Goal: Transaction & Acquisition: Purchase product/service

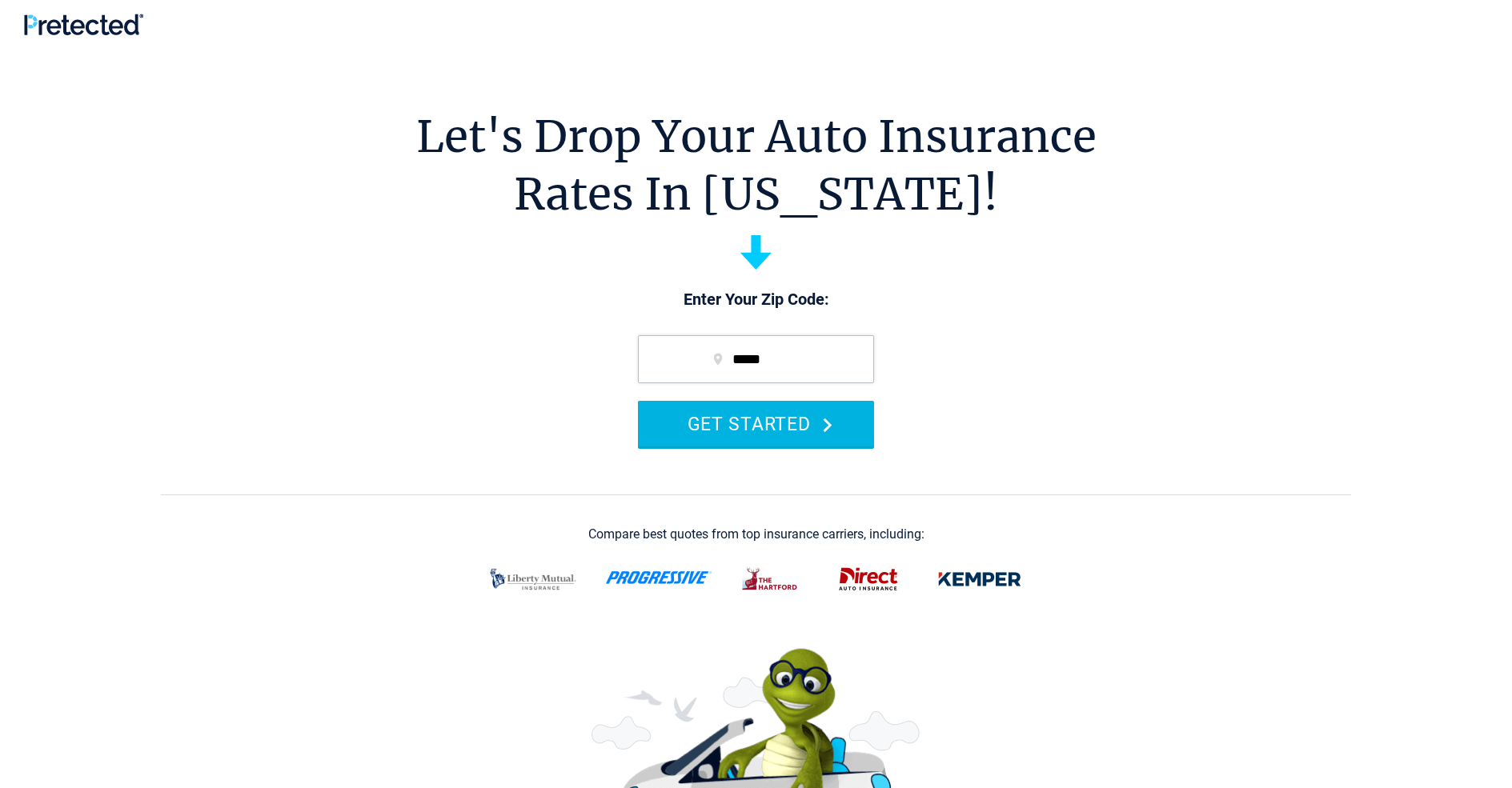
click at [756, 423] on button "GET STARTED" at bounding box center [756, 423] width 236 height 46
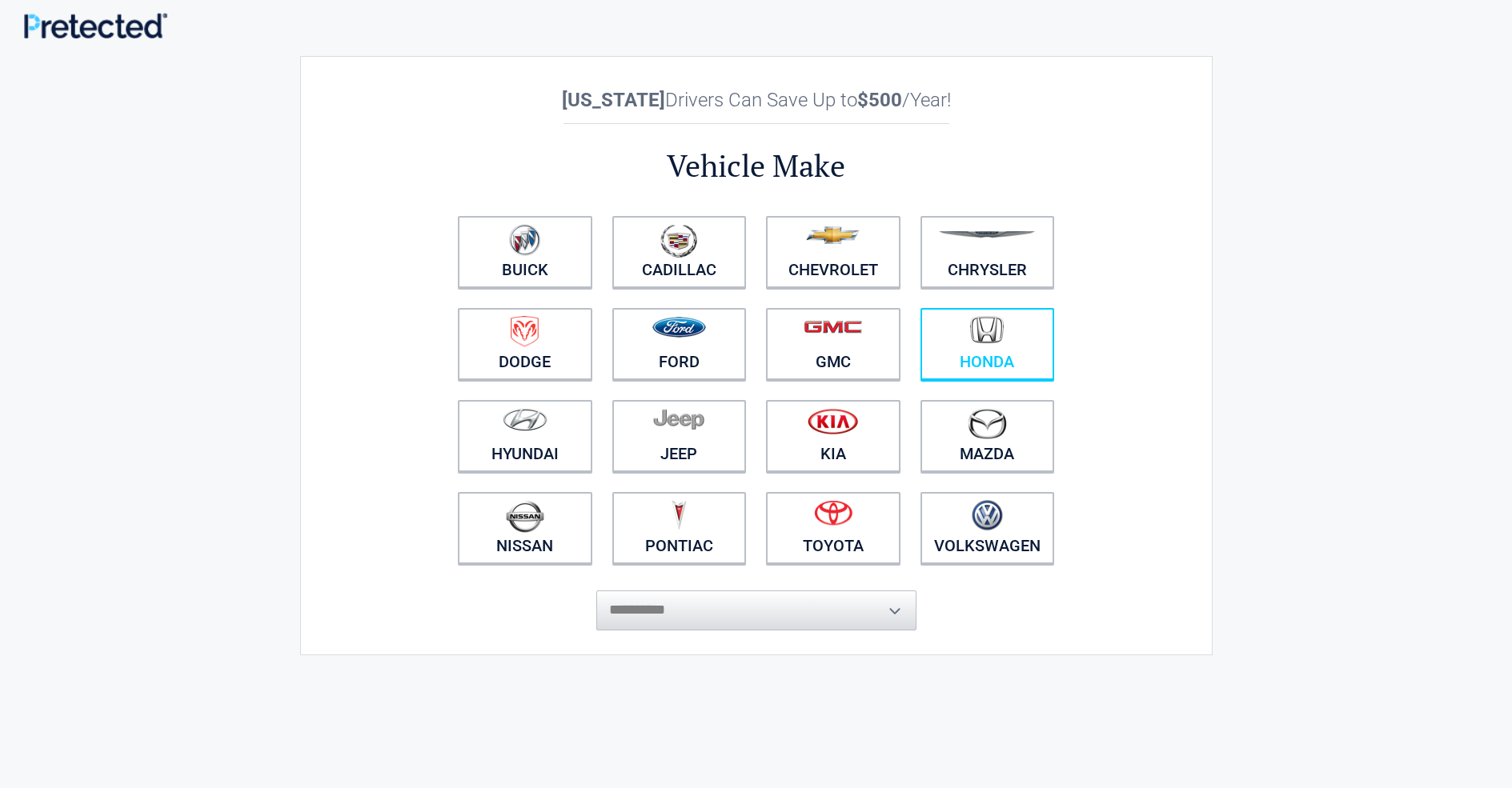
click at [987, 344] on img at bounding box center [987, 329] width 34 height 28
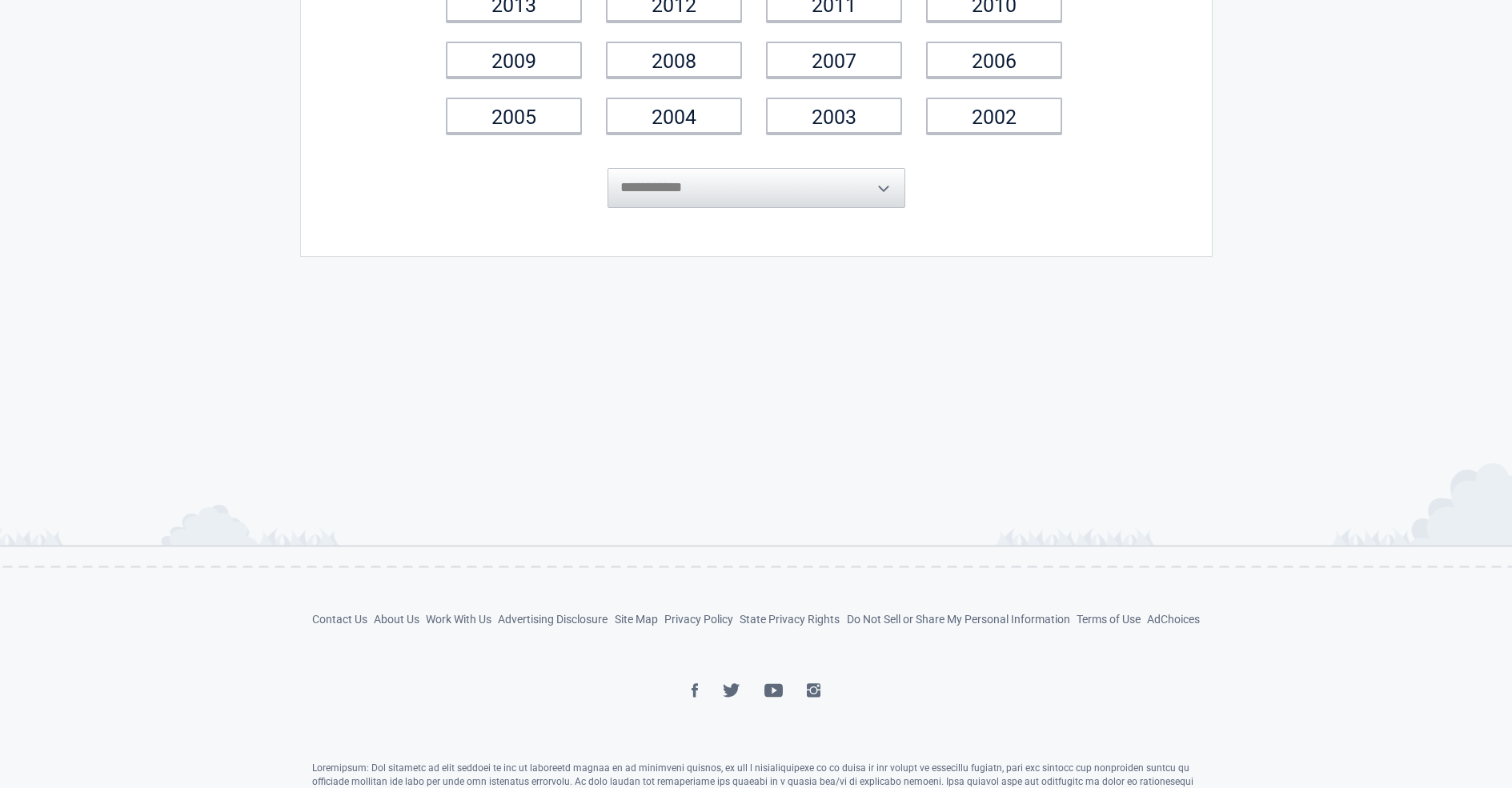
scroll to position [431, 0]
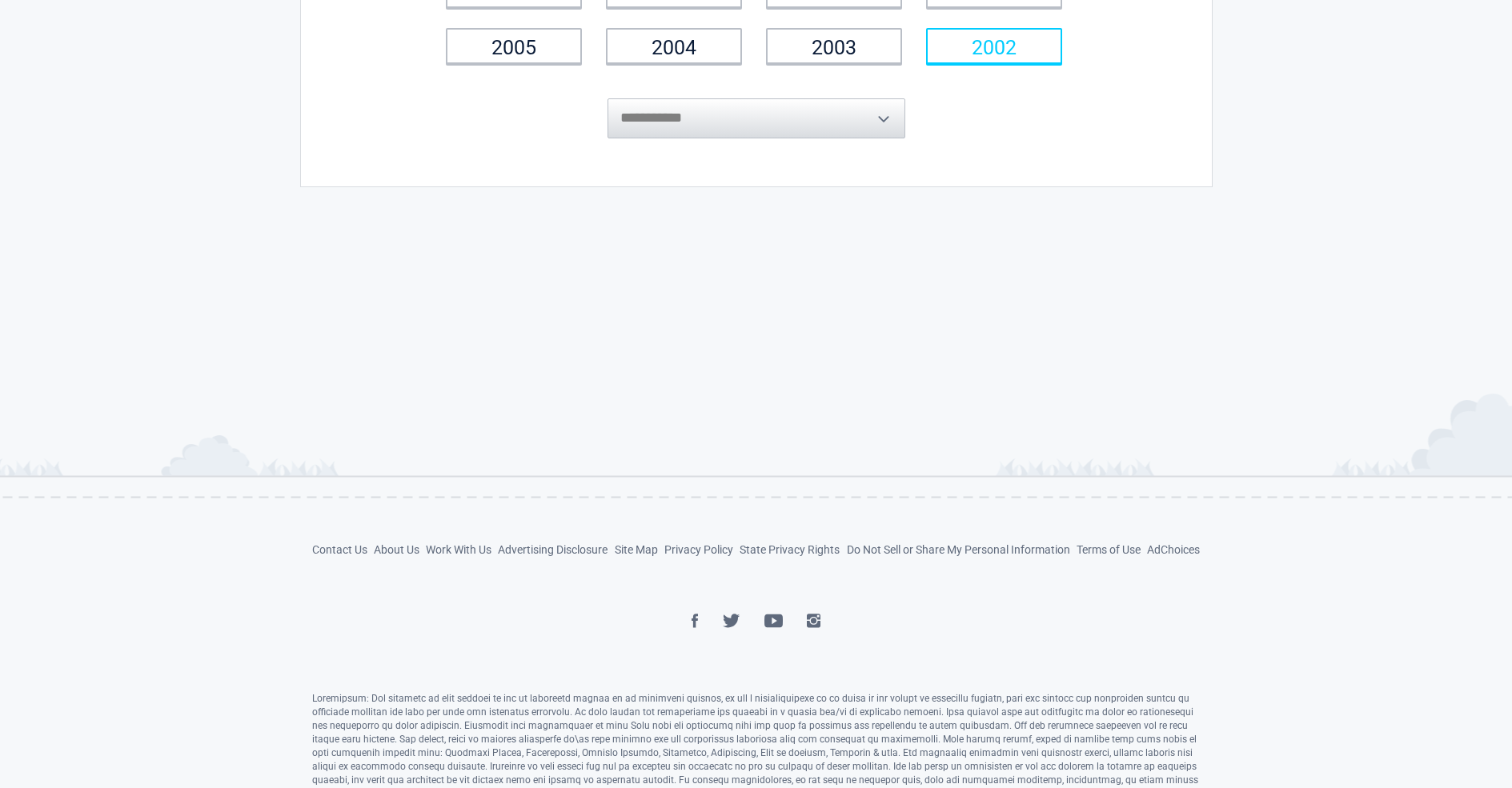
click at [994, 46] on link "2002" at bounding box center [994, 46] width 136 height 36
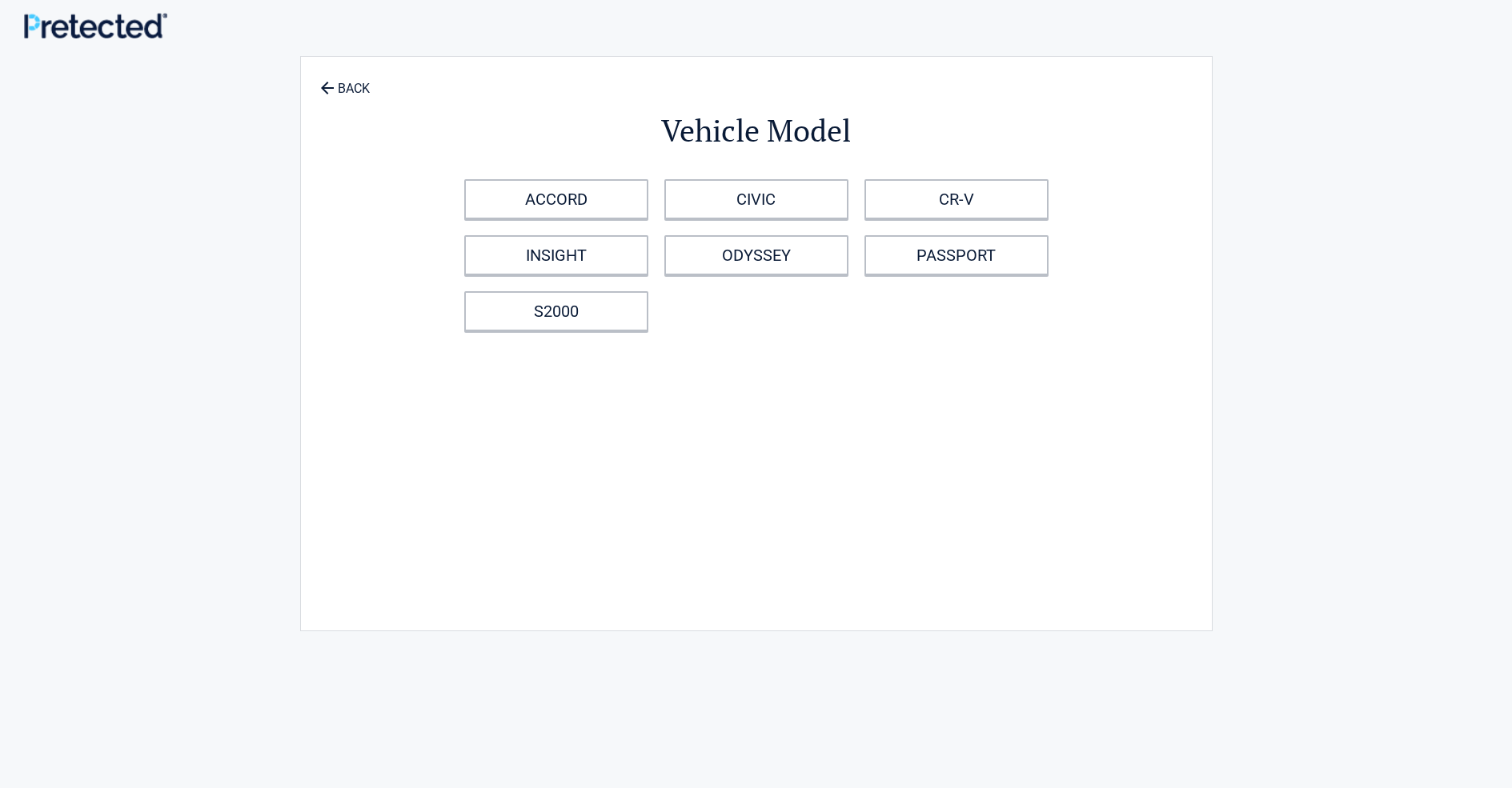
scroll to position [43, 0]
